Goal: Find specific page/section: Find specific page/section

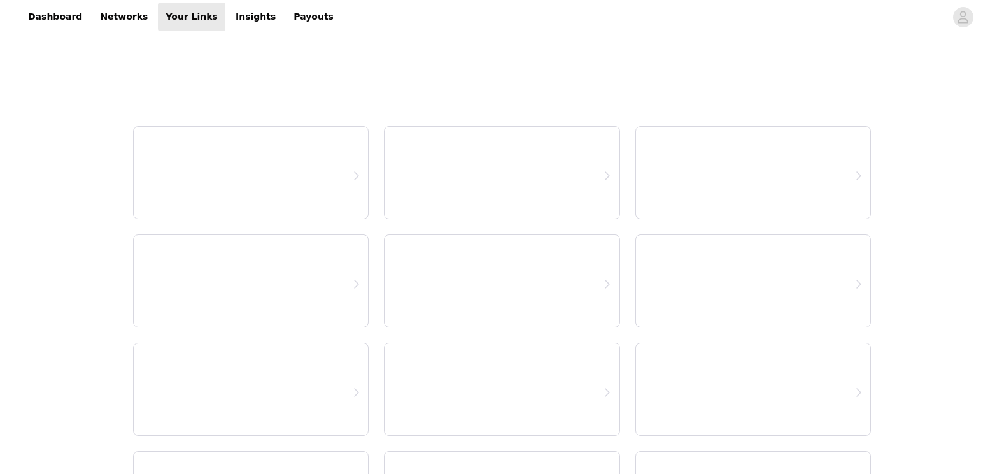
select select "12"
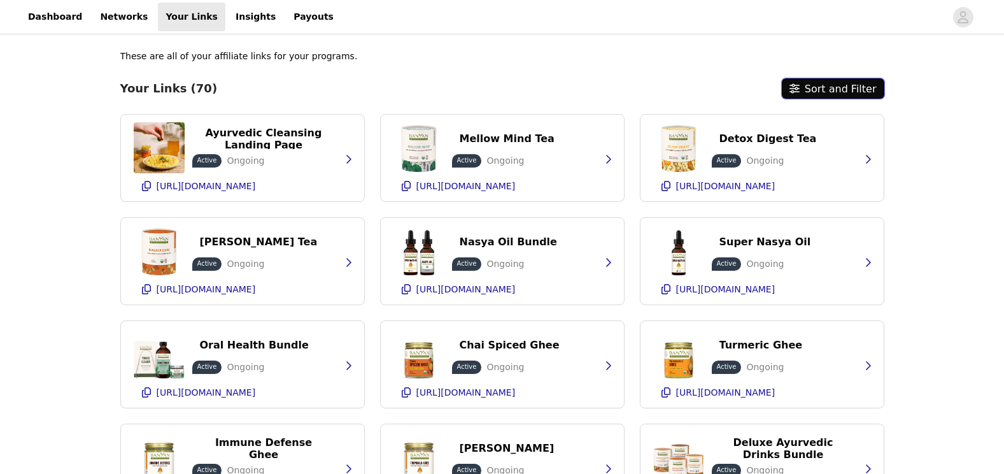
click at [846, 89] on button "Sort and Filter" at bounding box center [833, 88] width 102 height 20
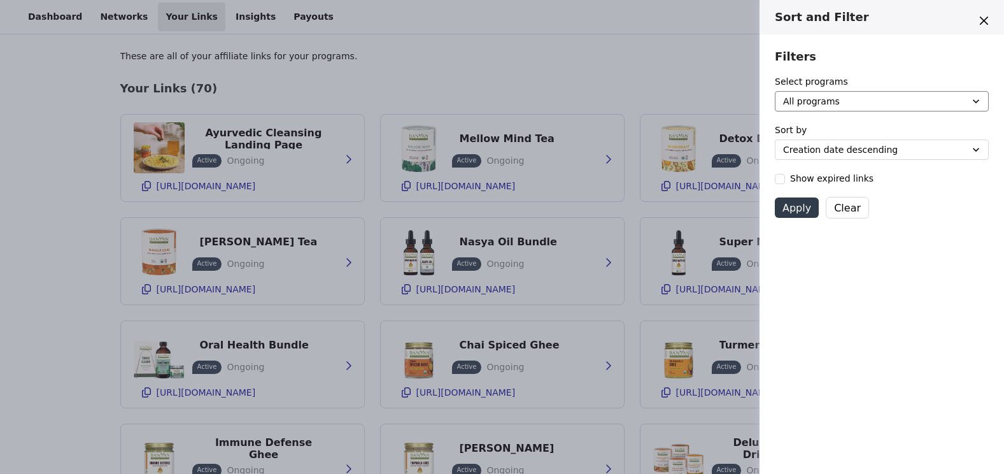
click at [973, 101] on select "All programs Banyan Botanicals Partner Campaign" at bounding box center [882, 101] width 214 height 20
select select "dc420183-612f-4bda-9d95-97549fe34a6a"
click at [775, 91] on select "All programs Banyan Botanicals Partner Campaign" at bounding box center [882, 101] width 214 height 20
click at [977, 147] on select "Creation date descending Creation date ascending End date descending End date a…" at bounding box center [882, 149] width 214 height 20
select select "created_at-asc"
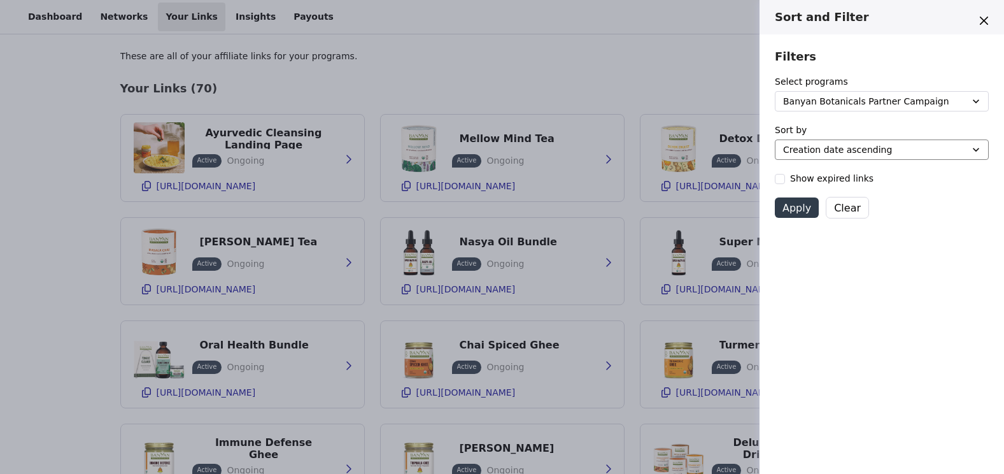
click at [775, 139] on select "Creation date descending Creation date ascending End date descending End date a…" at bounding box center [882, 149] width 214 height 20
click at [802, 206] on button "Apply" at bounding box center [797, 207] width 44 height 20
